Goal: Information Seeking & Learning: Learn about a topic

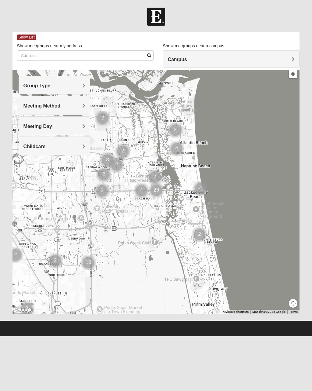
click at [32, 85] on span "Group Type" at bounding box center [36, 85] width 27 height 5
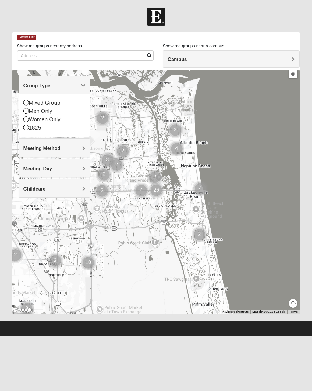
click at [27, 109] on icon at bounding box center [25, 110] width 5 height 5
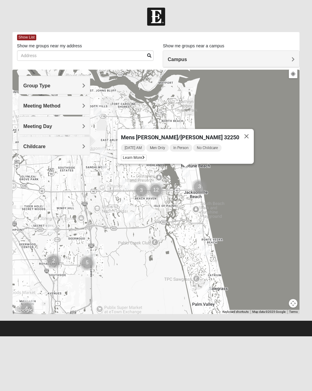
click at [140, 156] on span "Learn More" at bounding box center [134, 157] width 26 height 6
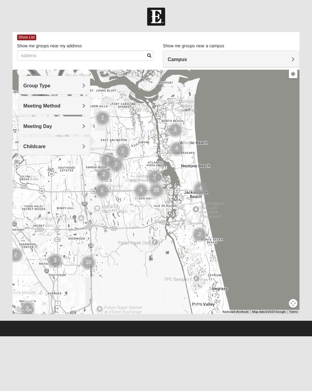
click at [34, 85] on span "Group Type" at bounding box center [36, 85] width 27 height 5
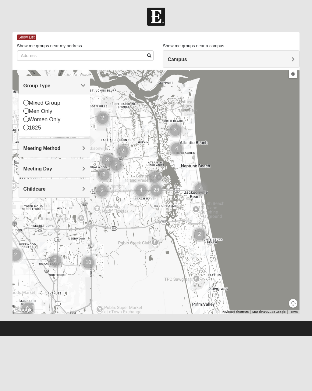
click at [28, 99] on div "Mixed Group" at bounding box center [54, 103] width 62 height 8
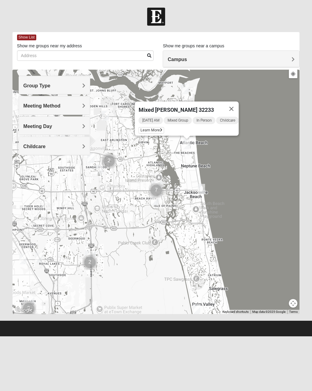
click at [145, 125] on div "Sunday AM Mixed Group In Person Childcare Learn More" at bounding box center [189, 126] width 100 height 20
click at [143, 129] on span "Learn More" at bounding box center [152, 130] width 26 height 6
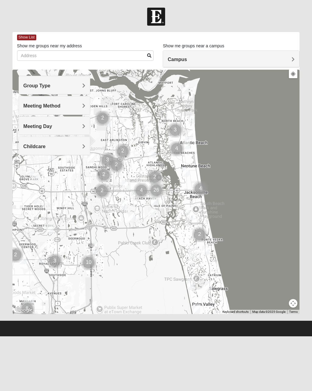
click at [34, 83] on span "Group Type" at bounding box center [36, 85] width 27 height 5
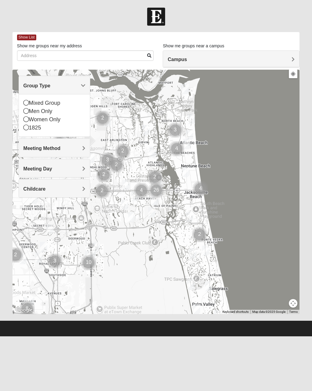
click at [25, 110] on icon at bounding box center [25, 110] width 5 height 5
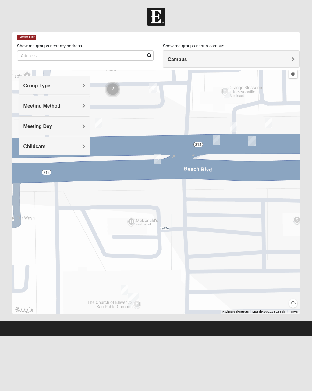
click at [171, 54] on div "Campus" at bounding box center [231, 59] width 136 height 16
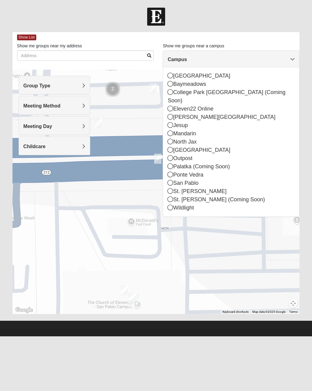
click at [174, 179] on div "San Pablo" at bounding box center [231, 183] width 127 height 8
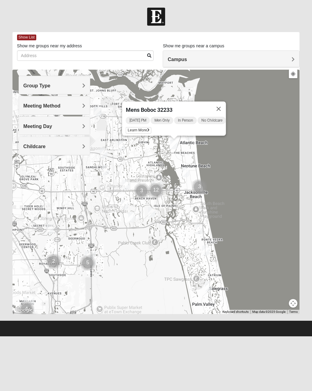
click at [130, 128] on span "Learn More" at bounding box center [139, 130] width 26 height 6
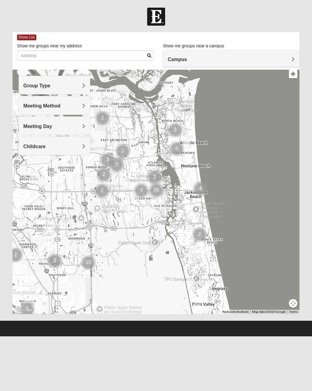
click at [31, 87] on span "Group Type" at bounding box center [36, 85] width 27 height 5
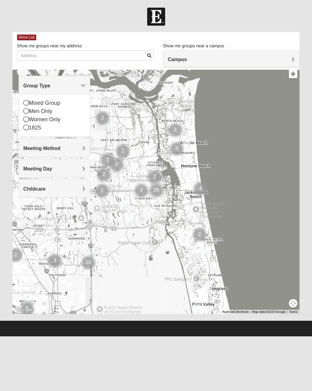
click at [25, 111] on icon at bounding box center [25, 110] width 5 height 5
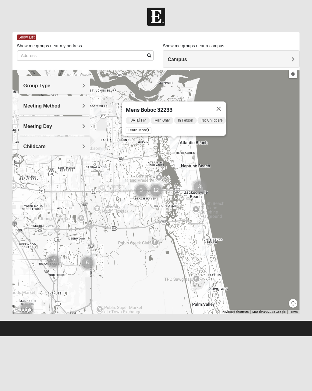
click at [226, 107] on button "Close" at bounding box center [218, 108] width 15 height 15
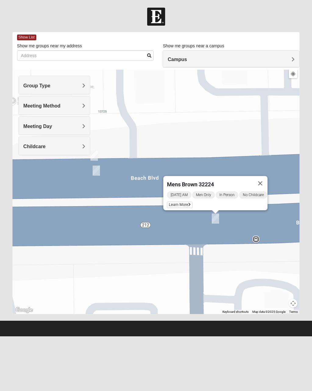
click at [167, 200] on div "Wednesday AM Men Only In Person No Childcare Learn More" at bounding box center [217, 200] width 101 height 20
click at [171, 205] on span "Learn More" at bounding box center [180, 204] width 26 height 6
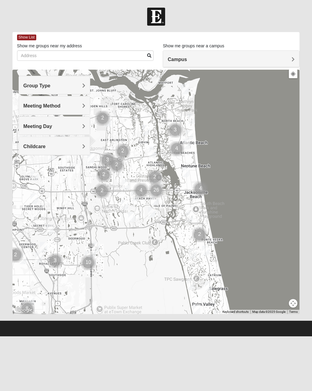
click at [32, 88] on span "Group Type" at bounding box center [36, 85] width 27 height 5
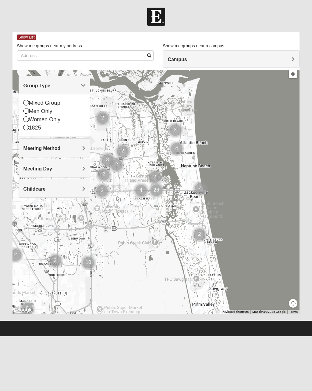
click at [22, 112] on div "Mixed Group Men Only Women Only 1825" at bounding box center [54, 115] width 71 height 42
click at [28, 114] on div "Men Only" at bounding box center [54, 111] width 62 height 8
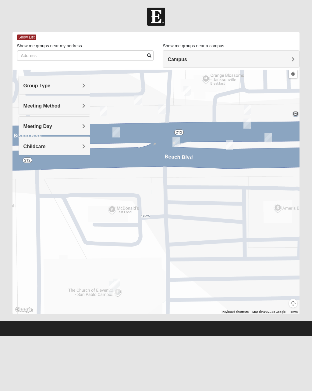
click at [36, 85] on span "Group Type" at bounding box center [36, 85] width 27 height 5
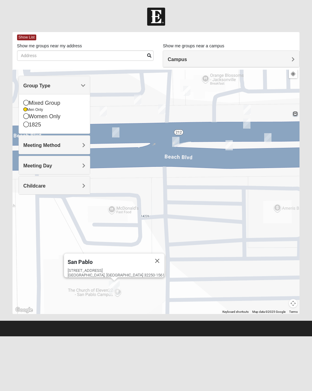
click at [150, 254] on button "Close" at bounding box center [157, 260] width 15 height 15
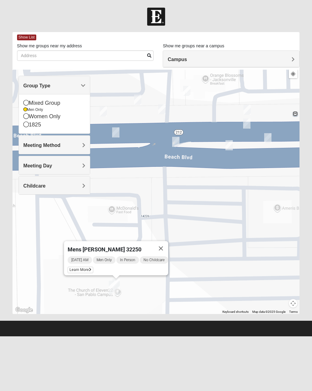
click at [71, 269] on span "Learn More" at bounding box center [81, 269] width 26 height 6
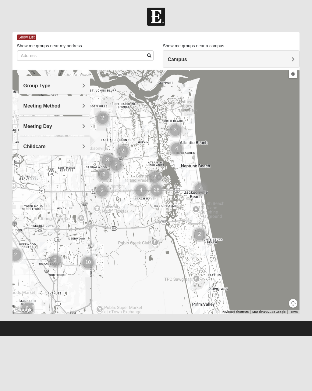
click at [28, 88] on span "Group Type" at bounding box center [36, 85] width 27 height 5
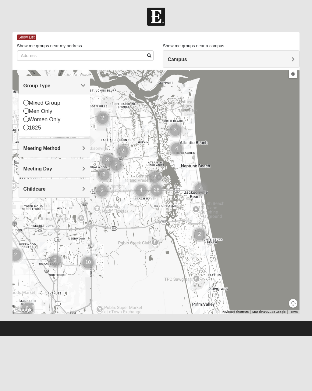
click at [24, 113] on icon at bounding box center [25, 110] width 5 height 5
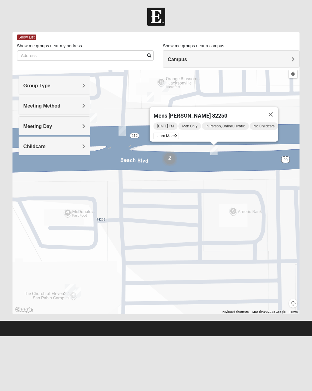
click at [158, 133] on span "Learn More" at bounding box center [166, 136] width 26 height 6
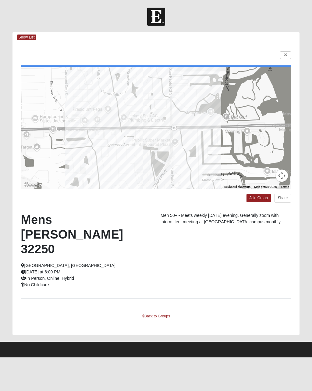
click at [158, 311] on link "Back to Groups" at bounding box center [156, 315] width 36 height 9
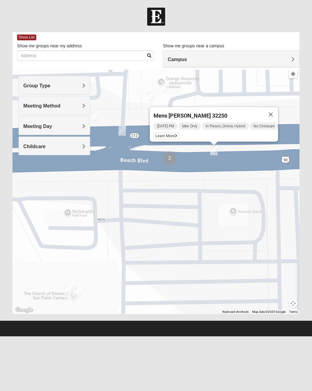
click at [273, 113] on button "Close" at bounding box center [271, 114] width 15 height 15
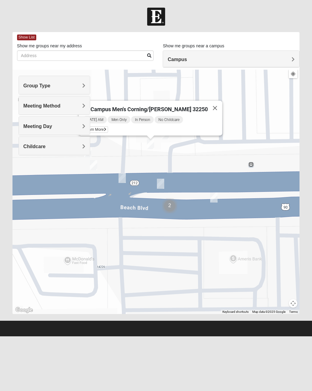
click at [107, 128] on span "Learn More" at bounding box center [95, 129] width 26 height 6
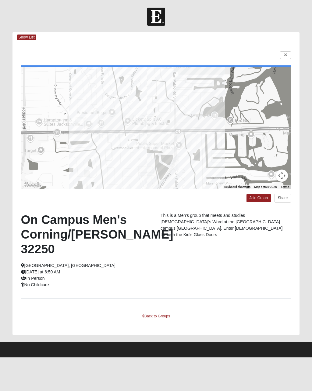
click at [157, 311] on link "Back to Groups" at bounding box center [156, 315] width 36 height 9
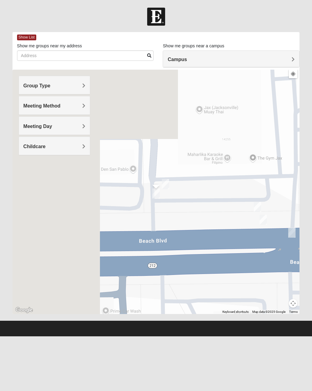
click at [29, 88] on span "Group Type" at bounding box center [36, 85] width 27 height 5
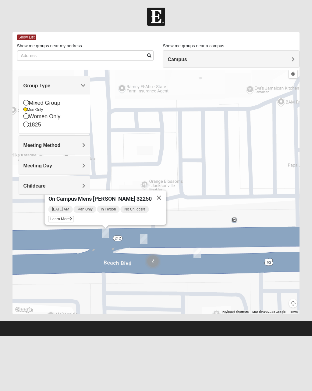
click at [153, 193] on button "Close" at bounding box center [159, 197] width 15 height 15
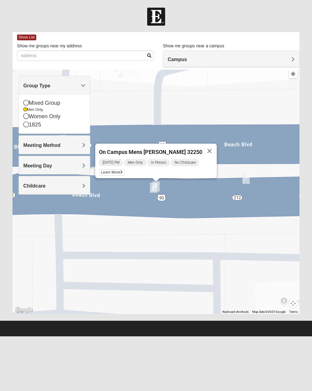
click at [207, 146] on button "Close" at bounding box center [209, 150] width 15 height 15
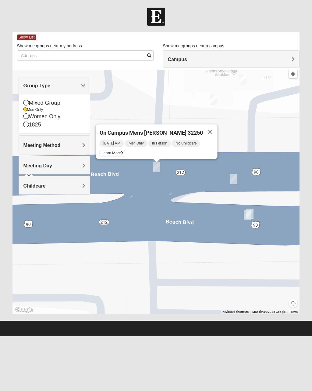
click at [207, 128] on button "Close" at bounding box center [210, 131] width 15 height 15
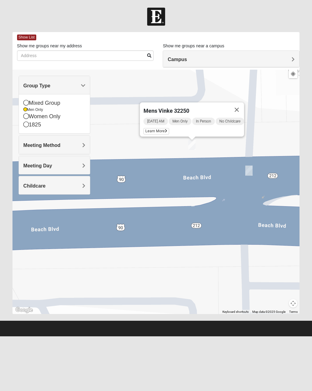
click at [239, 107] on button "Close" at bounding box center [237, 109] width 15 height 15
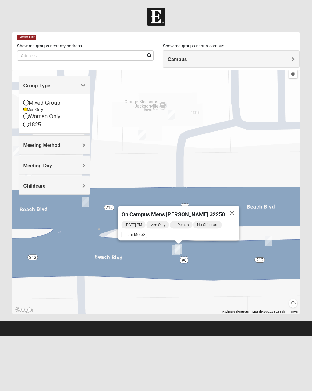
click at [232, 207] on button "Close" at bounding box center [232, 213] width 15 height 15
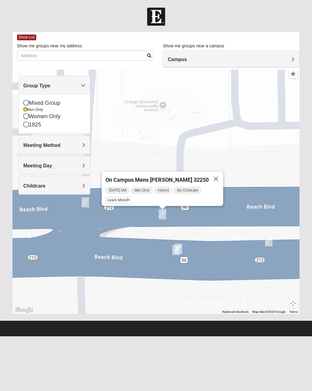
click at [213, 175] on button "Close" at bounding box center [216, 178] width 15 height 15
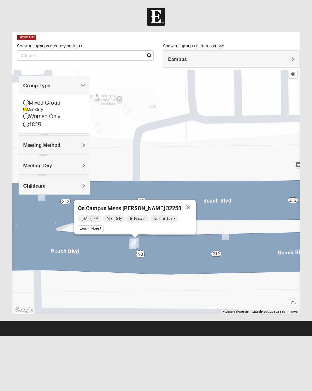
click at [185, 209] on button "Close" at bounding box center [188, 207] width 15 height 15
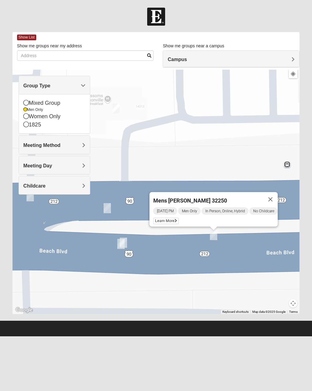
click at [157, 218] on span "Learn More" at bounding box center [166, 221] width 26 height 6
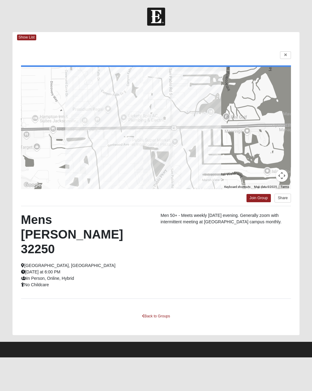
click at [23, 38] on span "Show List" at bounding box center [26, 37] width 19 height 6
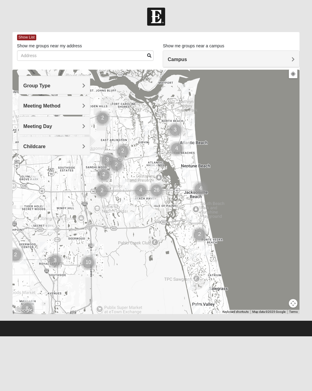
click at [35, 85] on span "Group Type" at bounding box center [36, 85] width 27 height 5
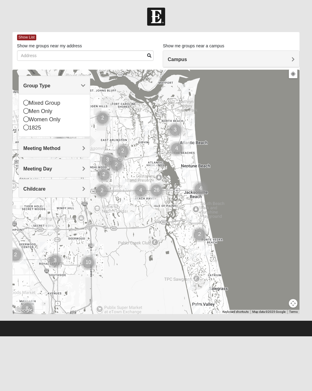
click at [32, 112] on div "Men Only" at bounding box center [54, 111] width 62 height 8
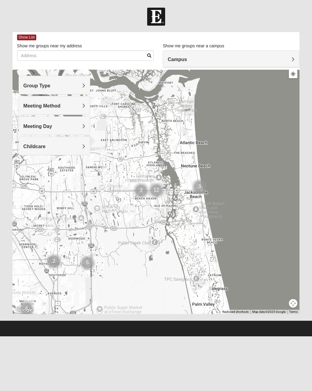
click at [29, 105] on span "Meeting Method" at bounding box center [41, 105] width 37 height 5
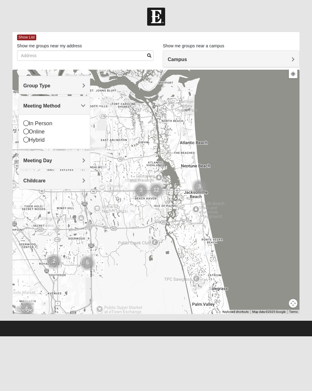
click at [27, 139] on icon at bounding box center [25, 139] width 5 height 5
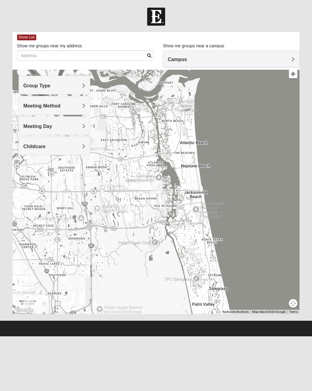
click at [27, 104] on span "Meeting Method" at bounding box center [41, 105] width 37 height 5
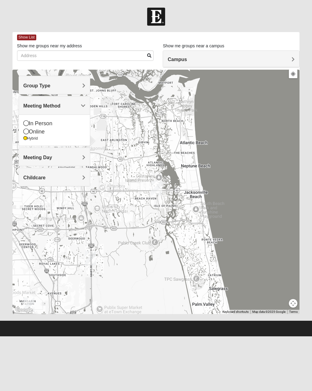
click at [26, 131] on icon at bounding box center [25, 130] width 5 height 5
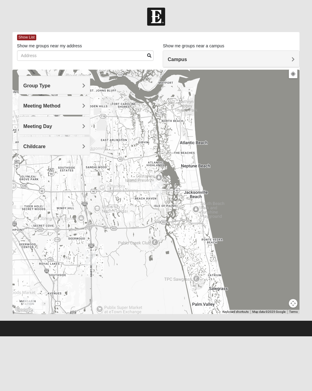
click at [29, 106] on span "Meeting Method" at bounding box center [41, 105] width 37 height 5
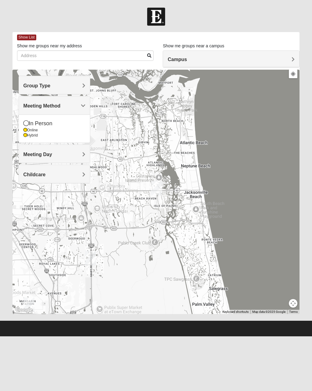
click at [25, 122] on icon at bounding box center [25, 122] width 5 height 5
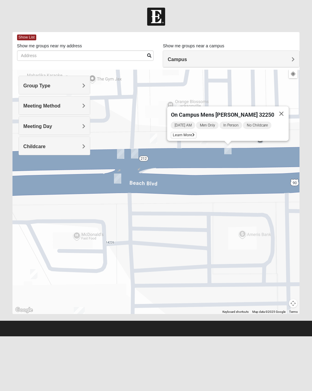
click at [276, 116] on button "Close" at bounding box center [281, 113] width 15 height 15
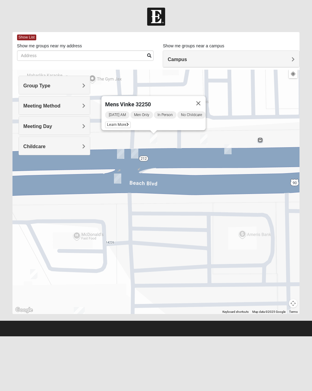
click at [107, 122] on span "Learn More" at bounding box center [118, 124] width 26 height 6
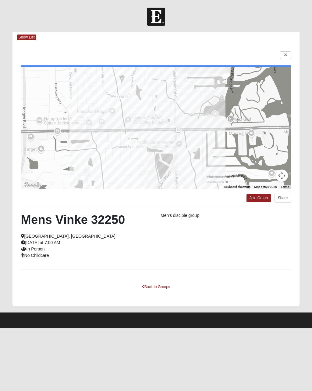
click at [157, 285] on link "Back to Groups" at bounding box center [156, 286] width 36 height 9
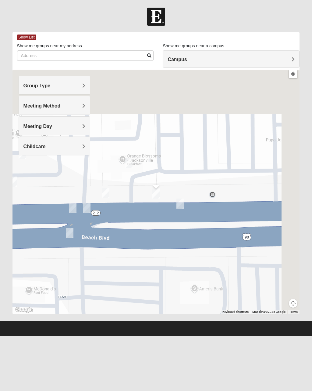
click at [31, 109] on div "Meeting Method" at bounding box center [54, 105] width 71 height 18
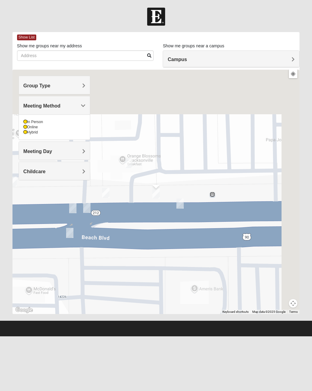
click at [27, 129] on div "Online" at bounding box center [54, 126] width 62 height 5
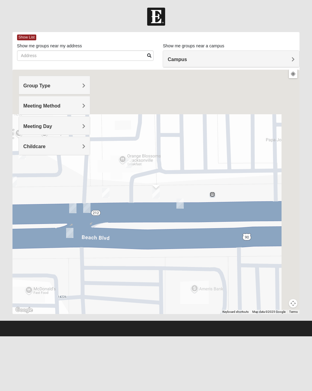
click at [27, 107] on span "Meeting Method" at bounding box center [41, 105] width 37 height 5
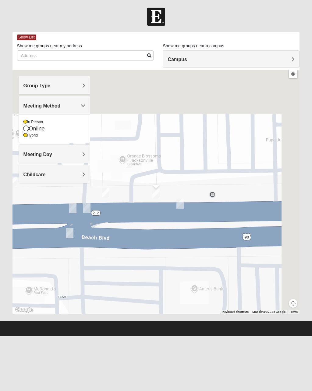
click at [23, 133] on icon at bounding box center [25, 135] width 4 height 4
